Goal: Check status: Check status

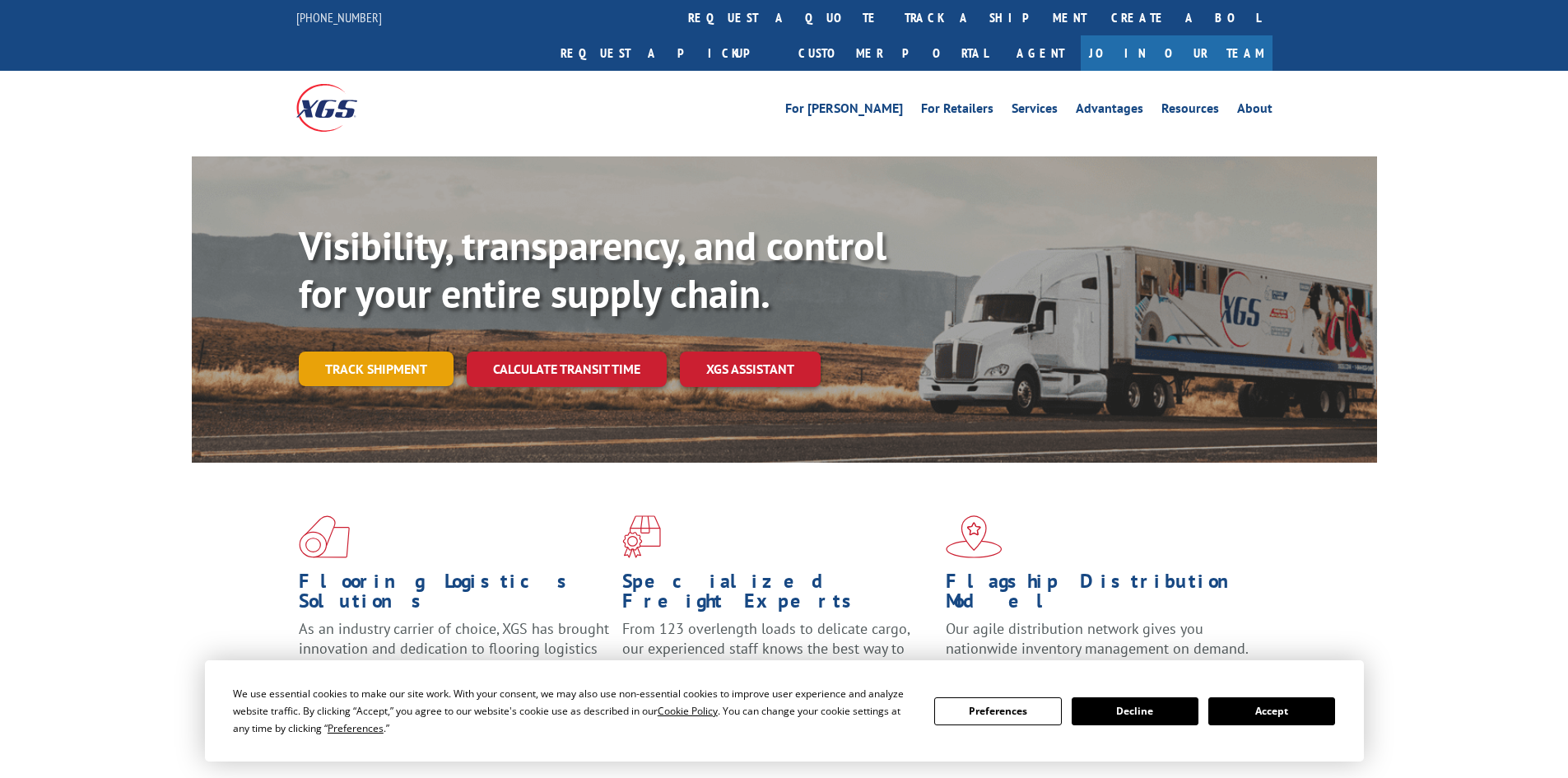
click at [344, 352] on link "Track shipment" at bounding box center [376, 369] width 155 height 34
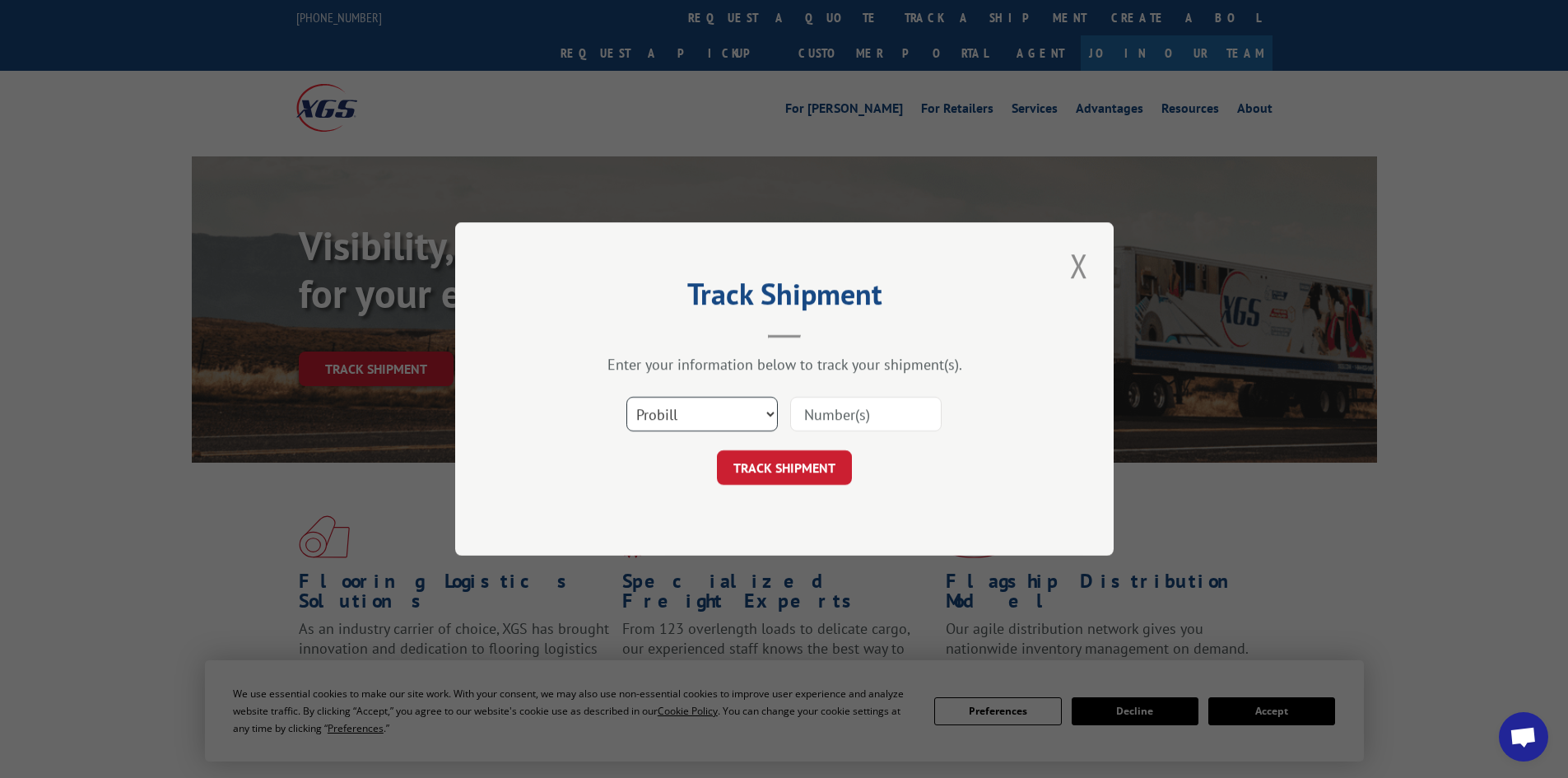
click at [756, 409] on select "Select category... Probill BOL PO" at bounding box center [702, 413] width 152 height 34
select select "bol"
click at [627, 396] on select "Select category... Probill BOL PO" at bounding box center [702, 413] width 152 height 34
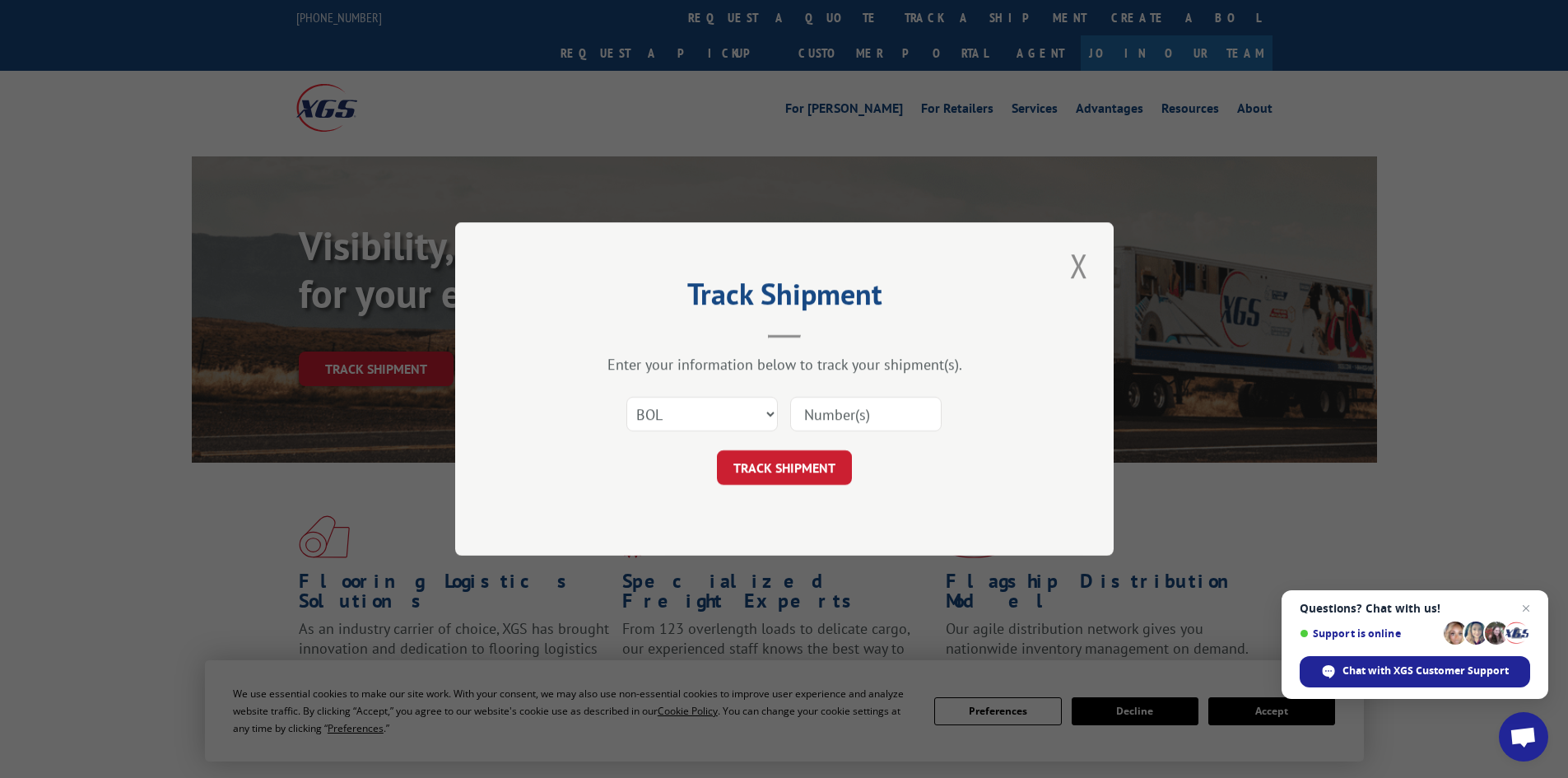
click at [852, 411] on input at bounding box center [866, 413] width 152 height 34
paste input "5938630"
type input "5938630"
click at [819, 465] on button "TRACK SHIPMENT" at bounding box center [784, 467] width 135 height 34
